Goal: Transaction & Acquisition: Purchase product/service

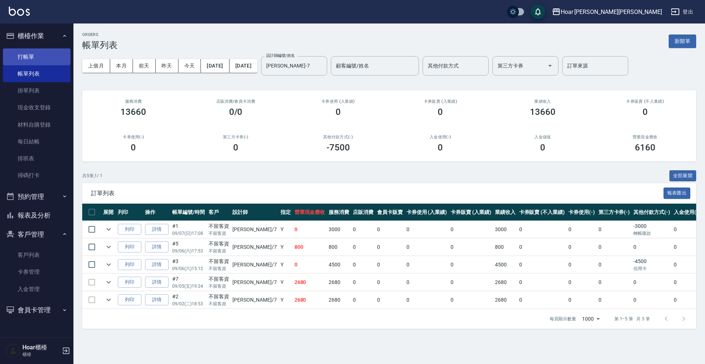
click at [46, 62] on link "打帳單" at bounding box center [37, 56] width 68 height 17
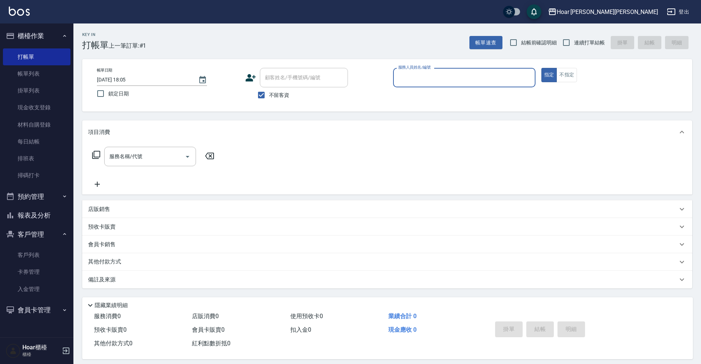
drag, startPoint x: 261, startPoint y: 98, endPoint x: 271, endPoint y: 85, distance: 15.8
click at [261, 98] on input "不留客資" at bounding box center [261, 94] width 15 height 15
checkbox input "false"
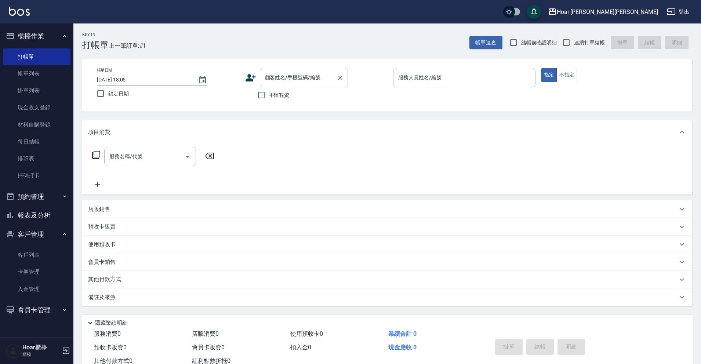
click at [286, 69] on div "顧客姓名/手機號碼/編號" at bounding box center [304, 77] width 88 height 19
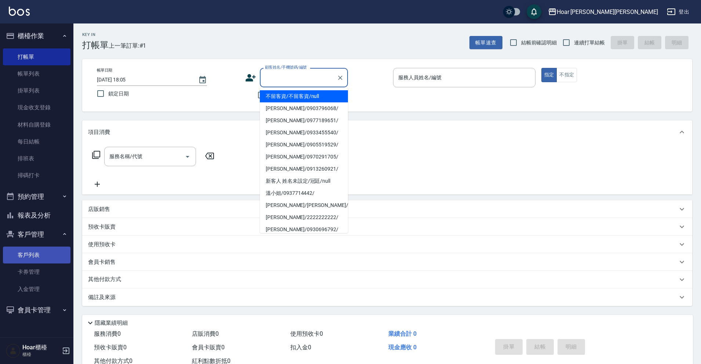
click at [33, 257] on link "客戶列表" at bounding box center [37, 255] width 68 height 17
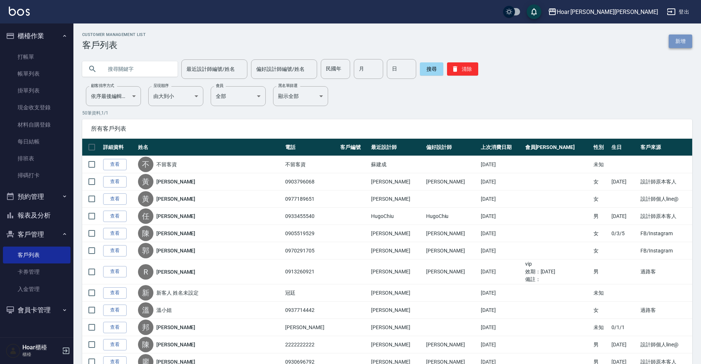
click at [684, 40] on link "新增" at bounding box center [680, 42] width 23 height 14
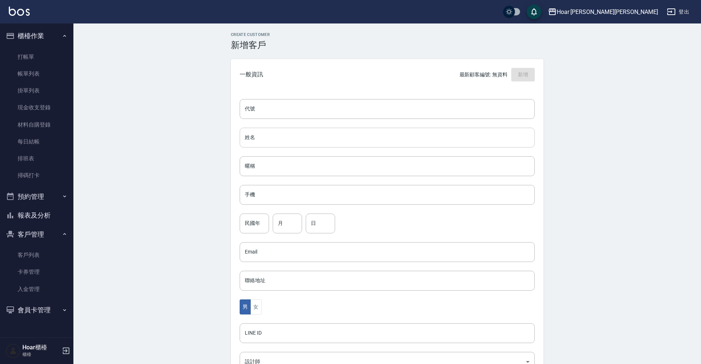
click at [348, 135] on input "姓名" at bounding box center [387, 138] width 295 height 20
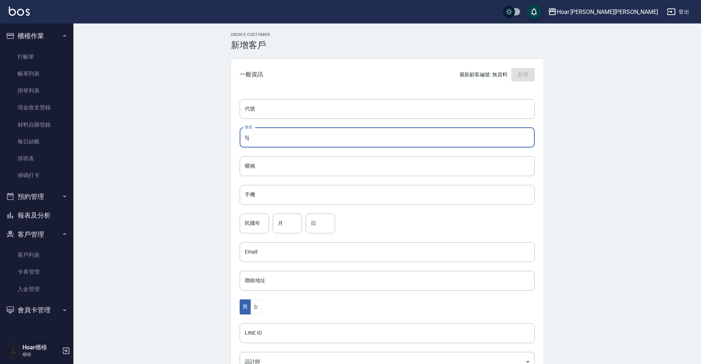
type input "5"
type input "擢"
type input "[PERSON_NAME]"
click at [304, 193] on input "手機" at bounding box center [387, 195] width 295 height 20
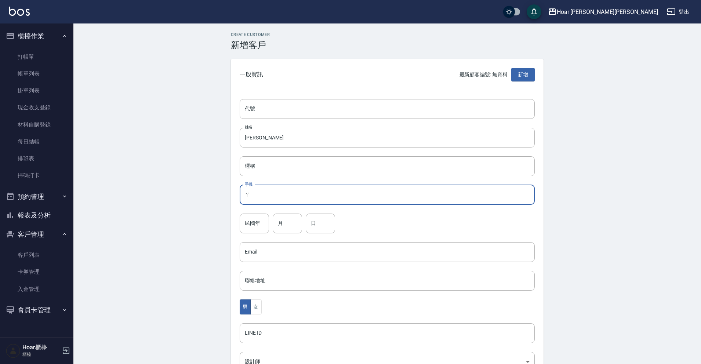
type input "啊"
type input "0987200385"
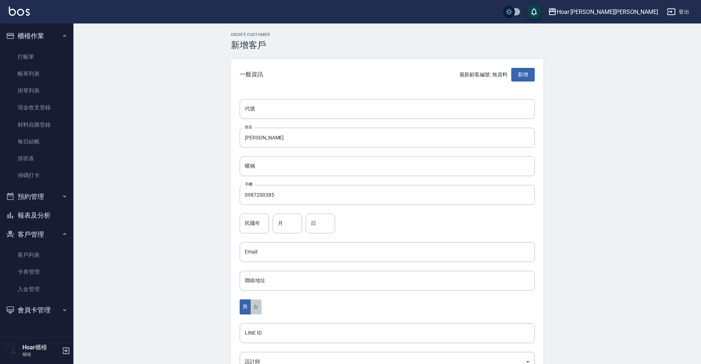
click at [257, 312] on button "女" at bounding box center [255, 307] width 11 height 15
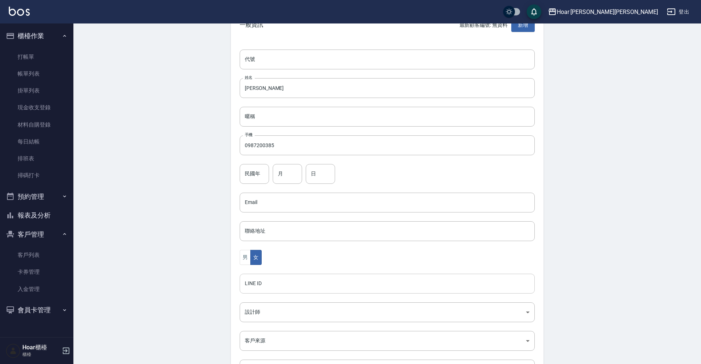
scroll to position [73, 0]
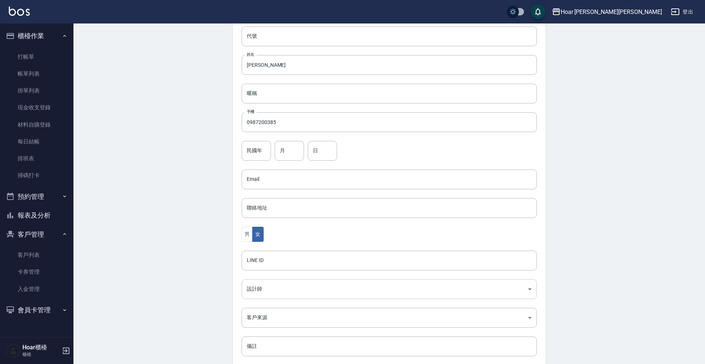
click at [259, 283] on body "Hoar [PERSON_NAME][PERSON_NAME] 登出 櫃檯作業 打帳單 帳單列表 掛單列表 現金收支登錄 材料自購登錄 每日結帳 排班表 掃碼…" at bounding box center [352, 166] width 705 height 478
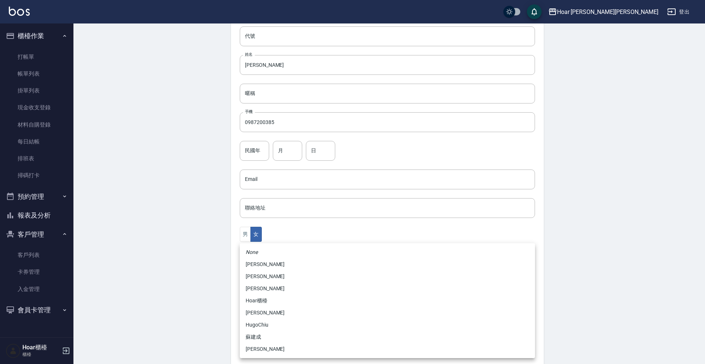
click at [259, 349] on li "[PERSON_NAME]" at bounding box center [387, 349] width 295 height 12
type input "ca54d0d9-00fe-490f-ba6a-72a5339bf885"
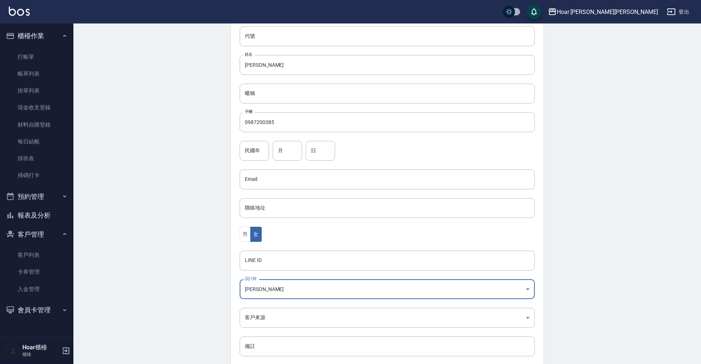
click at [269, 319] on body "Hoar [PERSON_NAME][PERSON_NAME] 登出 櫃檯作業 打帳單 帳單列表 掛單列表 現金收支登錄 材料自購登錄 每日結帳 排班表 掃碼…" at bounding box center [350, 166] width 701 height 478
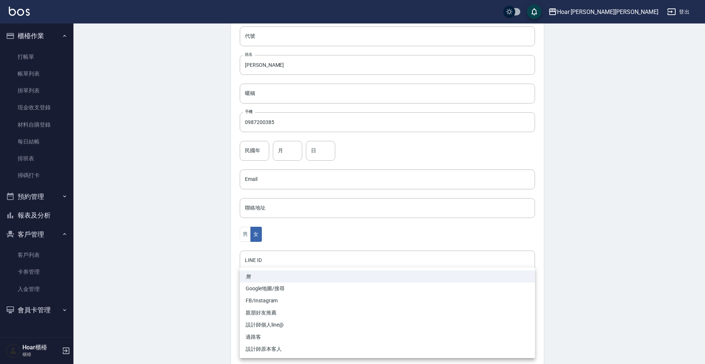
click at [270, 300] on li "FB/Instagram" at bounding box center [387, 301] width 295 height 12
type input "FB/Instagram"
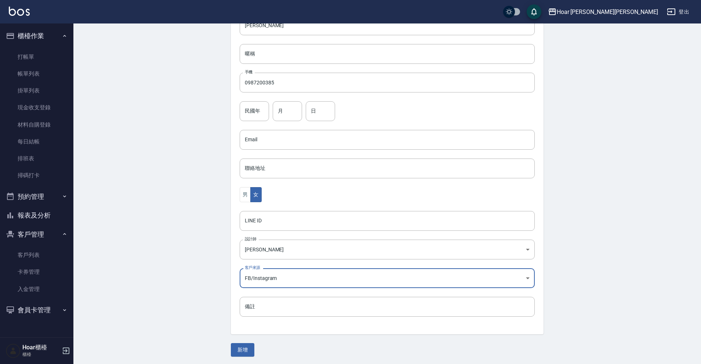
scroll to position [113, 0]
click at [247, 352] on button "新增" at bounding box center [242, 350] width 23 height 14
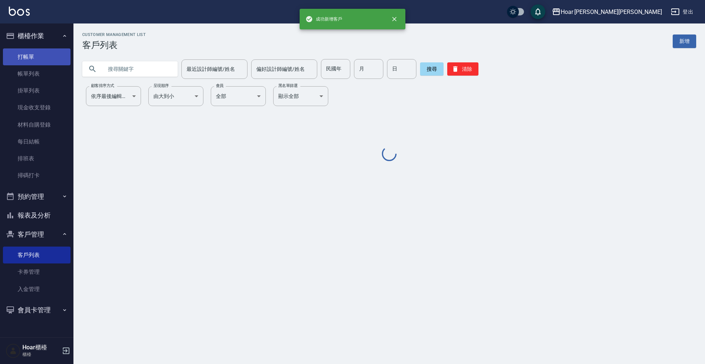
click at [28, 54] on link "打帳單" at bounding box center [37, 56] width 68 height 17
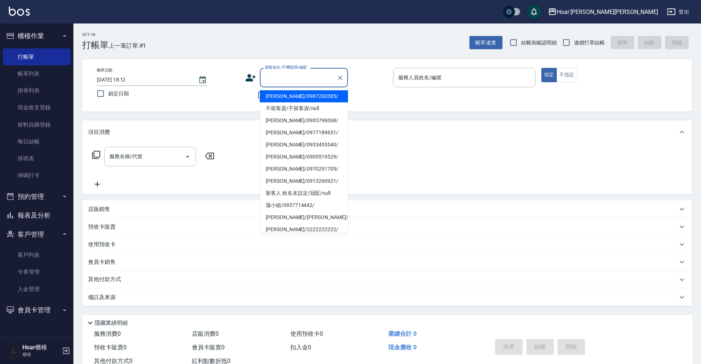
drag, startPoint x: 273, startPoint y: 72, endPoint x: 277, endPoint y: 75, distance: 4.7
click at [273, 72] on input "顧客姓名/手機號碼/編號" at bounding box center [298, 77] width 70 height 13
click at [286, 100] on li "[PERSON_NAME]/0987200385/" at bounding box center [304, 96] width 88 height 12
type input "[PERSON_NAME]/0987200385/"
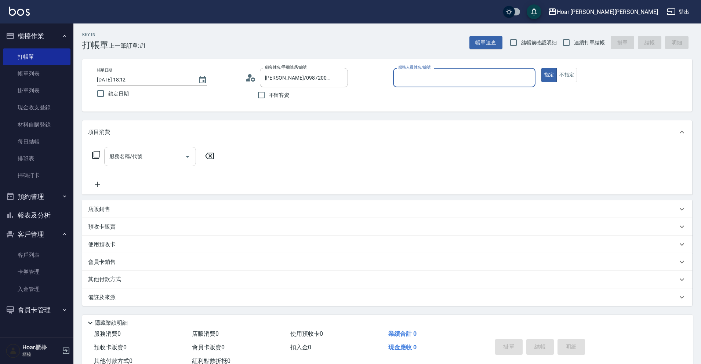
type input "Shami-3"
click at [153, 156] on input "服務名稱/代號" at bounding box center [145, 156] width 74 height 13
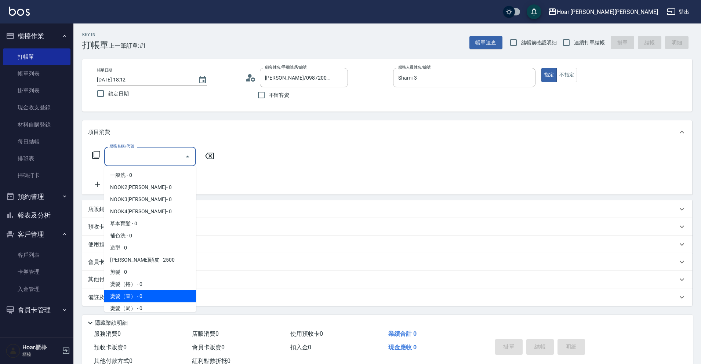
drag, startPoint x: 145, startPoint y: 295, endPoint x: 157, endPoint y: 212, distance: 83.7
click at [145, 295] on span "燙髮（直） - 0" at bounding box center [150, 296] width 92 height 12
type input "燙髮（直）(302)"
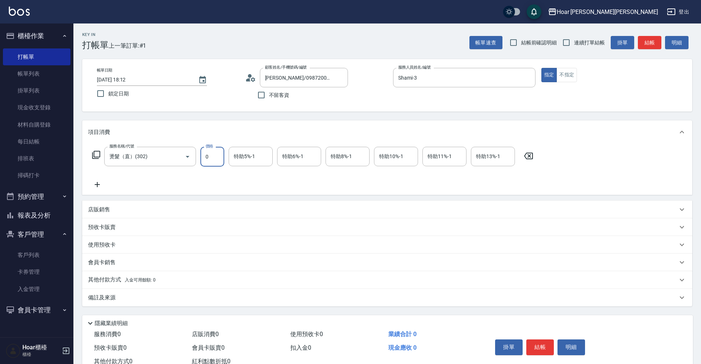
click at [210, 153] on input "0" at bounding box center [212, 157] width 24 height 20
type input "1800"
click at [97, 188] on icon at bounding box center [97, 184] width 18 height 9
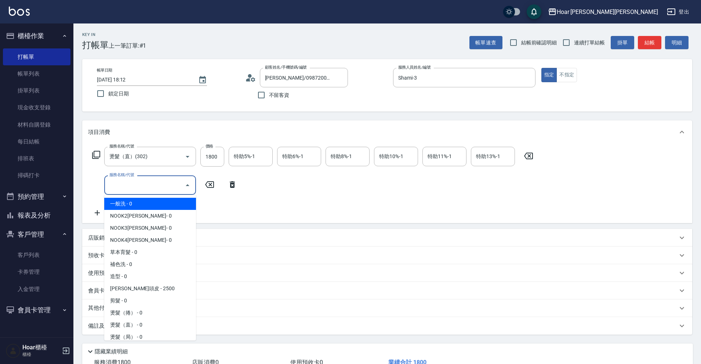
click at [161, 182] on input "服務名稱/代號" at bounding box center [145, 185] width 74 height 13
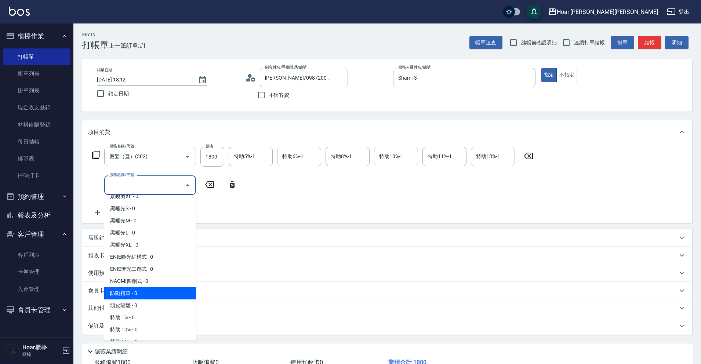
scroll to position [293, 0]
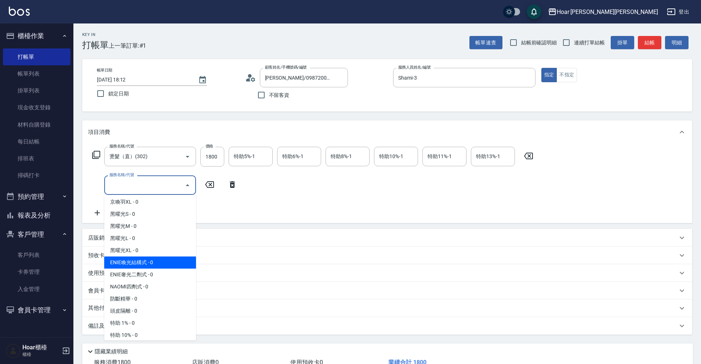
click at [135, 263] on span "ENIE喚光結構式 - 0" at bounding box center [150, 263] width 92 height 12
type input "ENIE喚光結構式(609)"
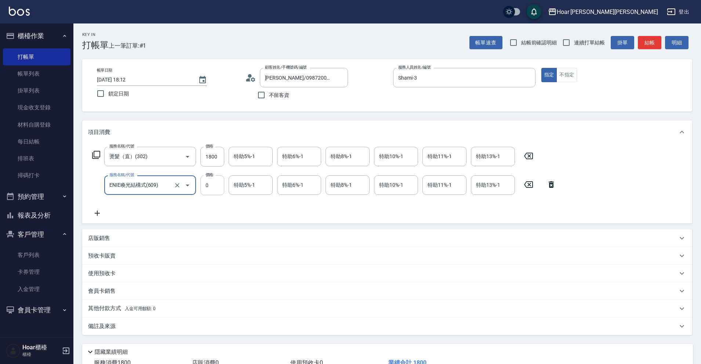
drag, startPoint x: 209, startPoint y: 196, endPoint x: 211, endPoint y: 190, distance: 6.5
click at [210, 192] on div "服務名稱/代號 燙髮（直）(302) 服務名稱/代號 價格 1800 價格 特助5%-1 特助5%-1 特助6%-1 特助6%-1 特助8%-1 特助8%-1…" at bounding box center [324, 182] width 472 height 71
click at [211, 190] on input "0" at bounding box center [212, 185] width 24 height 20
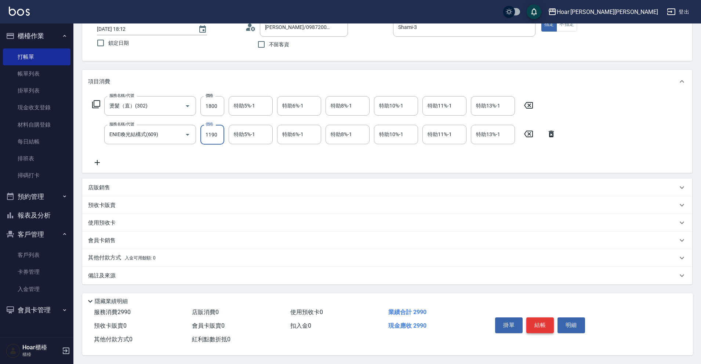
type input "1190"
click at [543, 322] on button "結帳" at bounding box center [540, 325] width 28 height 15
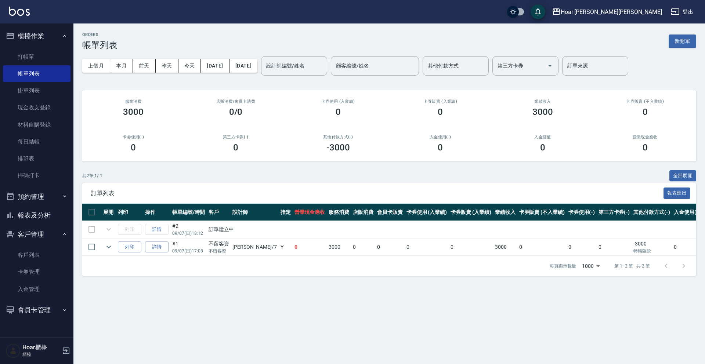
click at [159, 227] on td "詳情" at bounding box center [156, 229] width 27 height 17
click at [160, 229] on td "詳情" at bounding box center [156, 229] width 27 height 17
click at [160, 228] on td "詳情" at bounding box center [156, 229] width 27 height 17
click at [35, 59] on link "打帳單" at bounding box center [37, 56] width 68 height 17
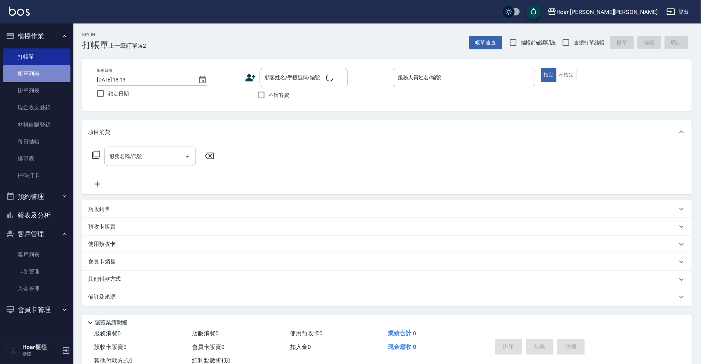
click at [36, 71] on link "帳單列表" at bounding box center [37, 73] width 68 height 17
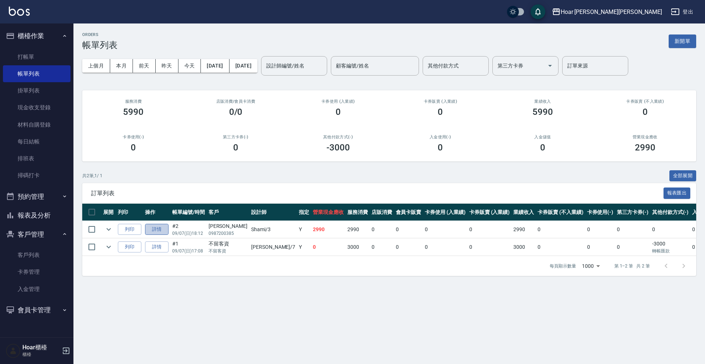
click at [156, 233] on link "詳情" at bounding box center [156, 229] width 23 height 11
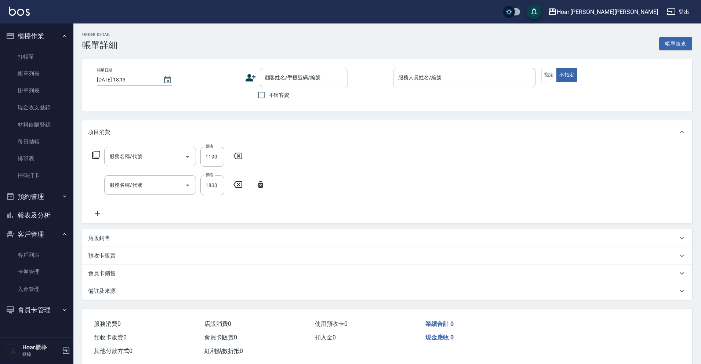
type input "ENIE喚光結構式(609)"
type input "燙髮（直）(302)"
type input "[DATE] 18:12"
type input "Shami-3"
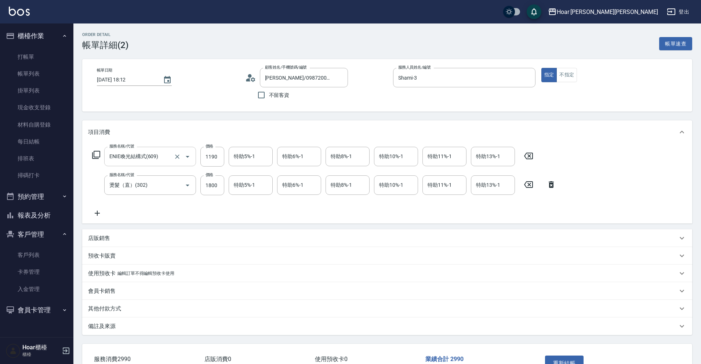
type input "[PERSON_NAME]/0987200385/"
click at [257, 189] on input "特助5%-1" at bounding box center [250, 185] width 37 height 13
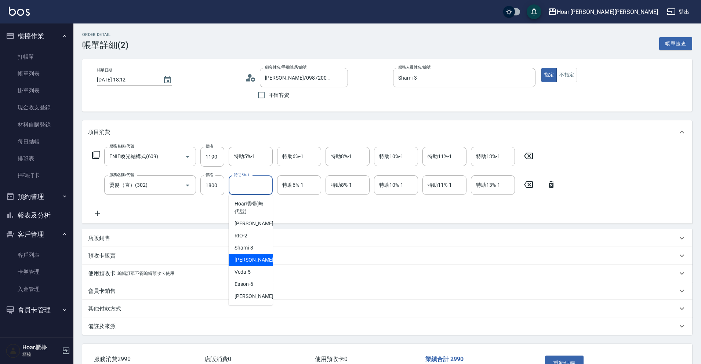
click at [242, 255] on div "[PERSON_NAME] -4" at bounding box center [251, 260] width 44 height 12
type input "[PERSON_NAME]-4"
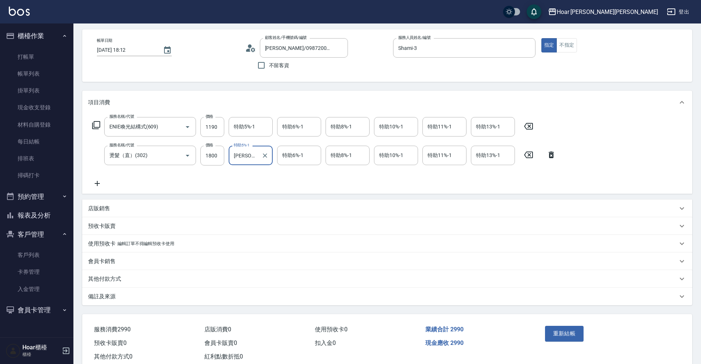
scroll to position [37, 0]
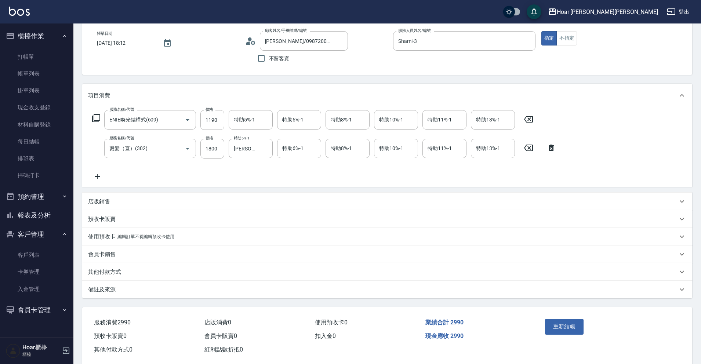
click at [573, 336] on div "重新結帳" at bounding box center [575, 332] width 66 height 32
click at [557, 320] on button "重新結帳" at bounding box center [564, 326] width 39 height 15
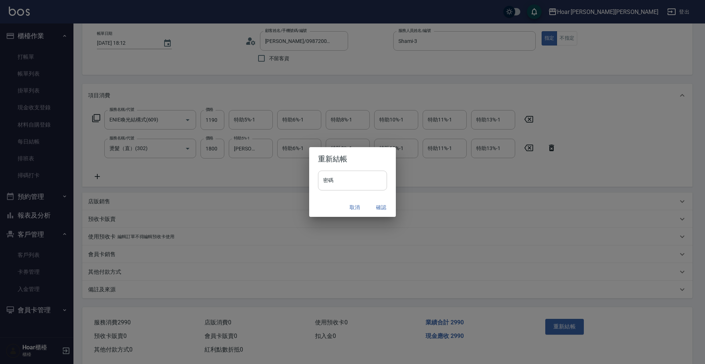
click at [353, 181] on input "密碼" at bounding box center [352, 181] width 69 height 20
click at [349, 207] on button "取消" at bounding box center [354, 208] width 23 height 14
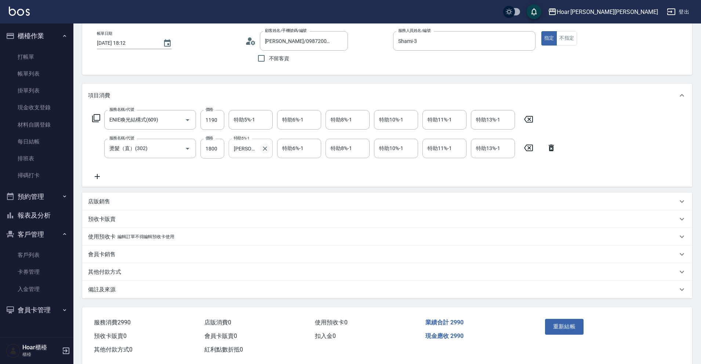
click at [266, 149] on icon "Clear" at bounding box center [264, 148] width 7 height 7
click at [96, 177] on icon at bounding box center [97, 176] width 5 height 5
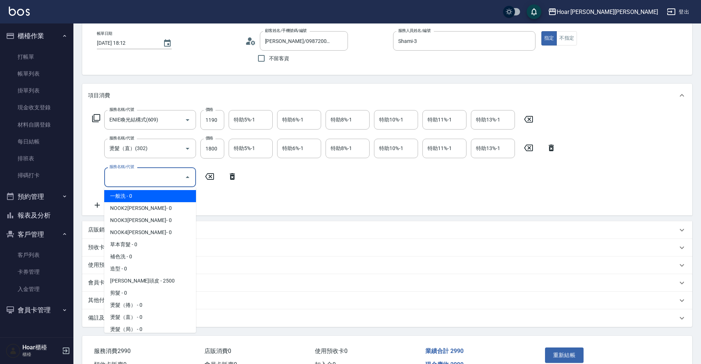
click at [149, 178] on input "服務名稱/代號" at bounding box center [145, 177] width 74 height 13
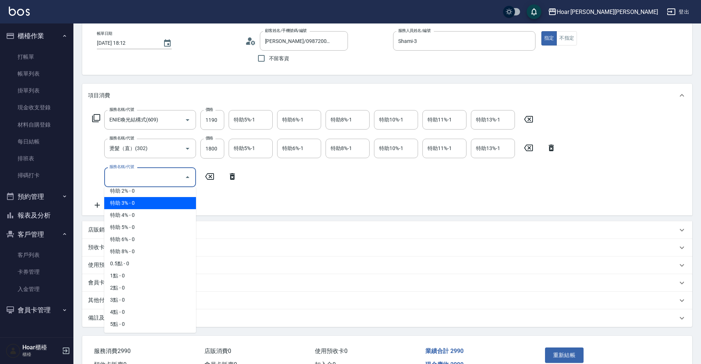
scroll to position [466, 0]
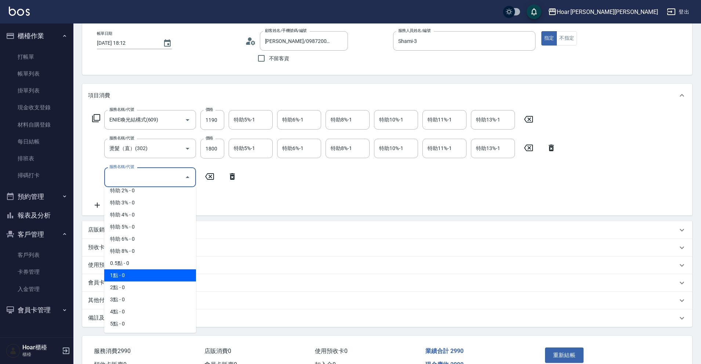
click at [134, 278] on span "1點 - 0" at bounding box center [150, 275] width 92 height 12
type input "1點(P1)"
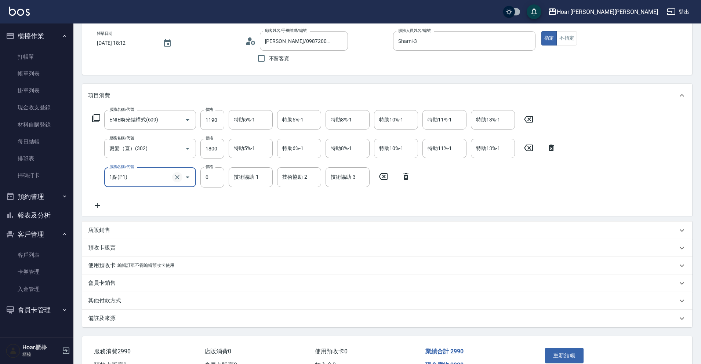
click at [177, 178] on icon "Clear" at bounding box center [177, 177] width 4 height 4
click at [148, 175] on input "服務名稱/代號" at bounding box center [140, 177] width 65 height 13
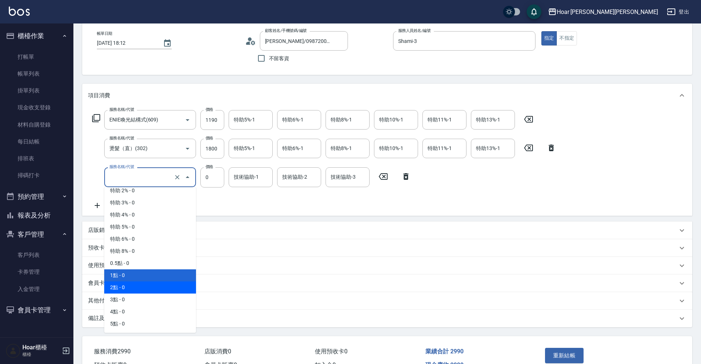
click at [130, 289] on span "2點 - 0" at bounding box center [150, 288] width 92 height 12
type input "2點(P2)"
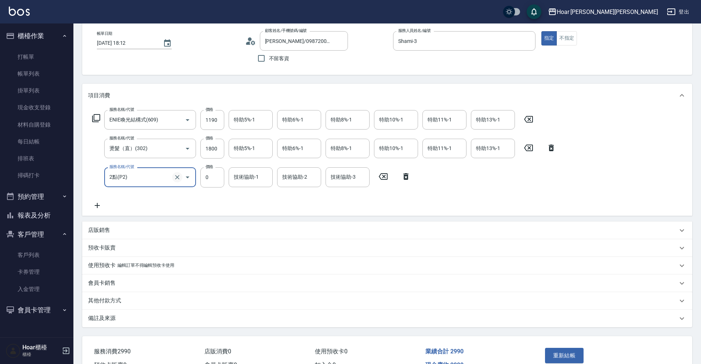
click at [176, 179] on icon "Clear" at bounding box center [177, 177] width 7 height 7
click at [162, 181] on input "服務名稱/代號" at bounding box center [140, 177] width 65 height 13
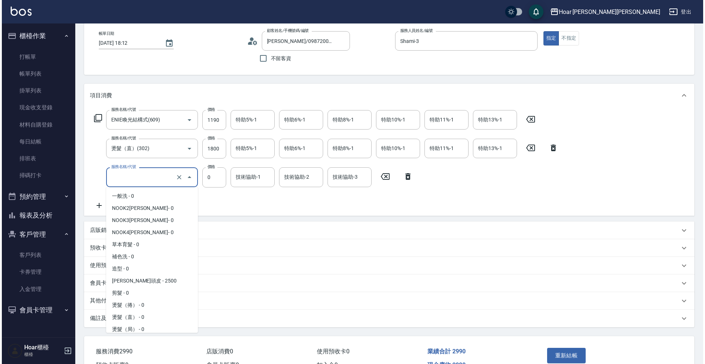
scroll to position [427, 0]
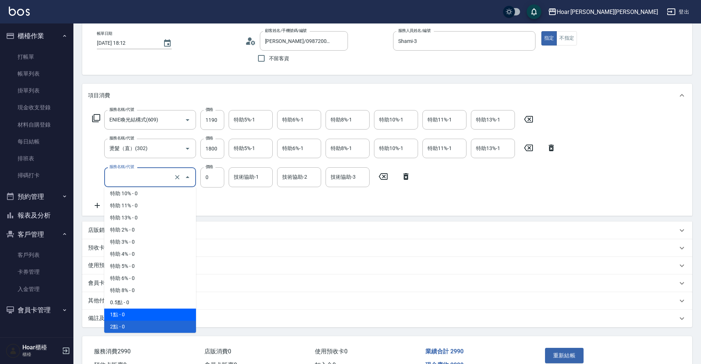
click at [114, 313] on span "1點 - 0" at bounding box center [150, 315] width 92 height 12
type input "1點(P1)"
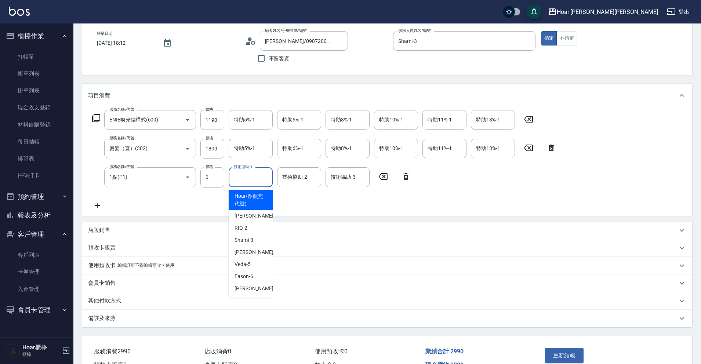
click at [250, 184] on input "技術協助-1" at bounding box center [250, 177] width 37 height 13
click at [253, 249] on span "[PERSON_NAME] -4" at bounding box center [256, 252] width 43 height 8
type input "[PERSON_NAME]-4"
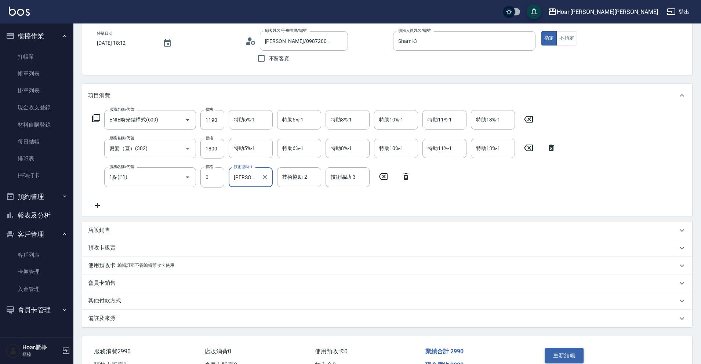
click at [562, 351] on button "重新結帳" at bounding box center [564, 355] width 39 height 15
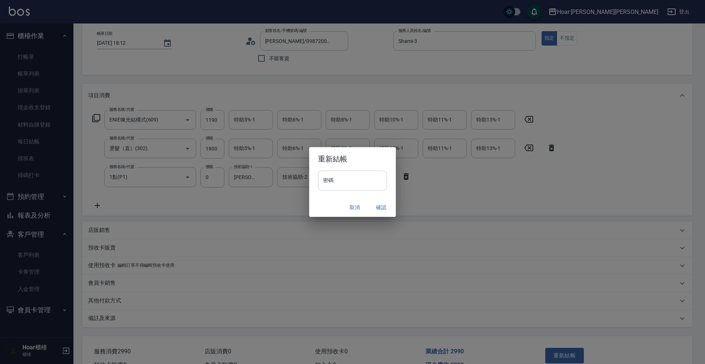
click at [360, 190] on input "密碼" at bounding box center [352, 181] width 69 height 20
type input "****"
click at [375, 206] on button "確認" at bounding box center [380, 208] width 23 height 14
drag, startPoint x: 382, startPoint y: 206, endPoint x: 373, endPoint y: 208, distance: 8.8
click at [382, 206] on div "取消 確認" at bounding box center [352, 207] width 87 height 19
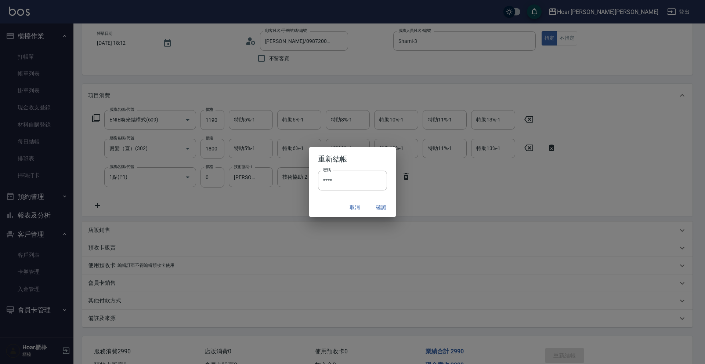
click at [372, 209] on div "取消 確認" at bounding box center [352, 207] width 87 height 19
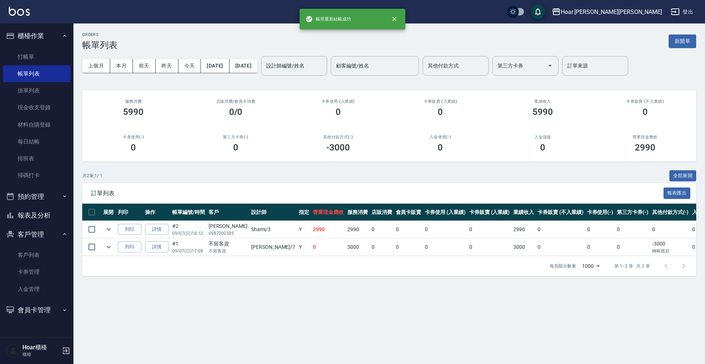
click at [259, 175] on div "共 2 筆, 1 / 1 全部展開" at bounding box center [389, 175] width 614 height 11
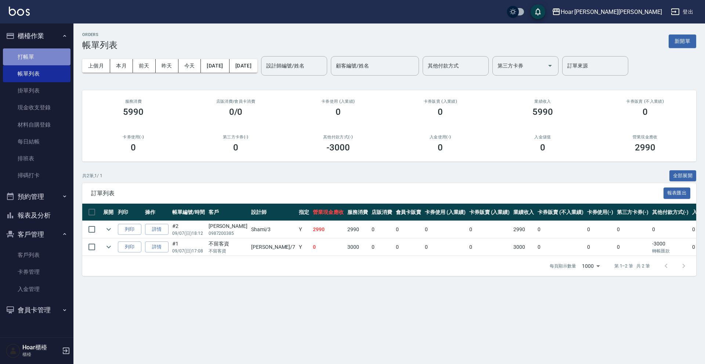
click at [16, 54] on link "打帳單" at bounding box center [37, 56] width 68 height 17
